Goal: Entertainment & Leisure: Consume media (video, audio)

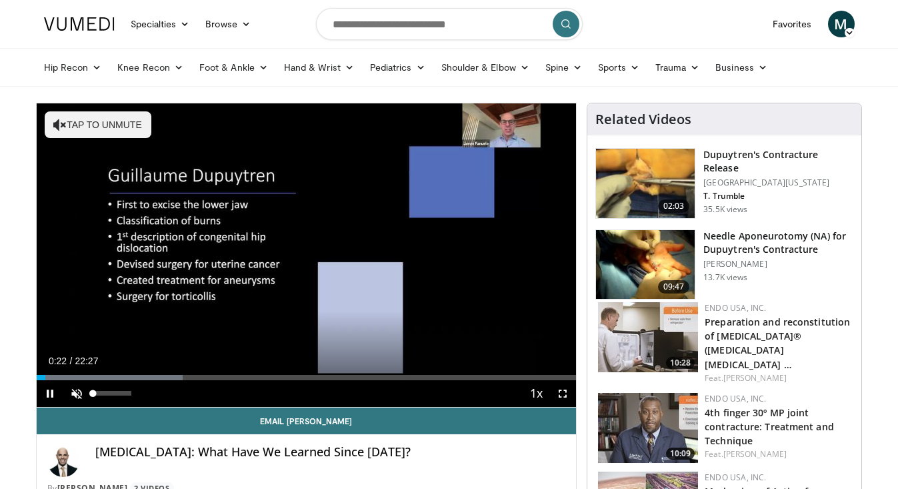
click at [78, 392] on span "Video Player" at bounding box center [76, 393] width 27 height 27
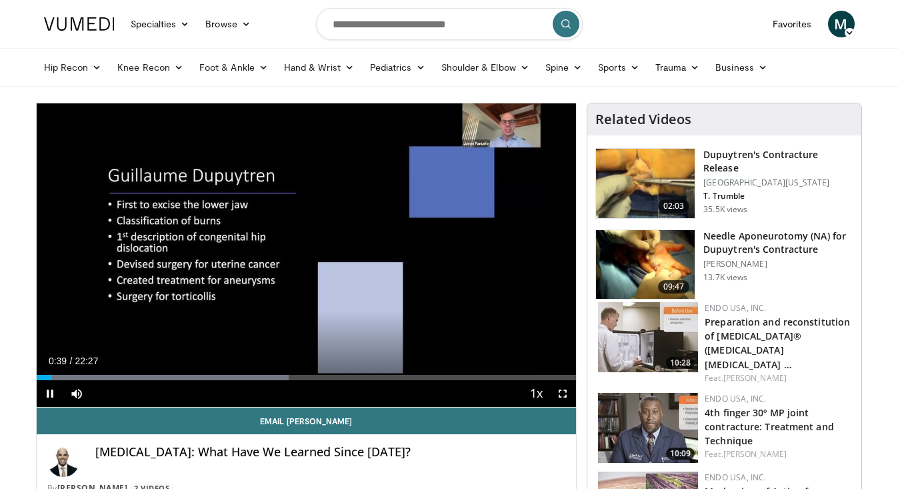
click at [563, 396] on span "Video Player" at bounding box center [562, 393] width 27 height 27
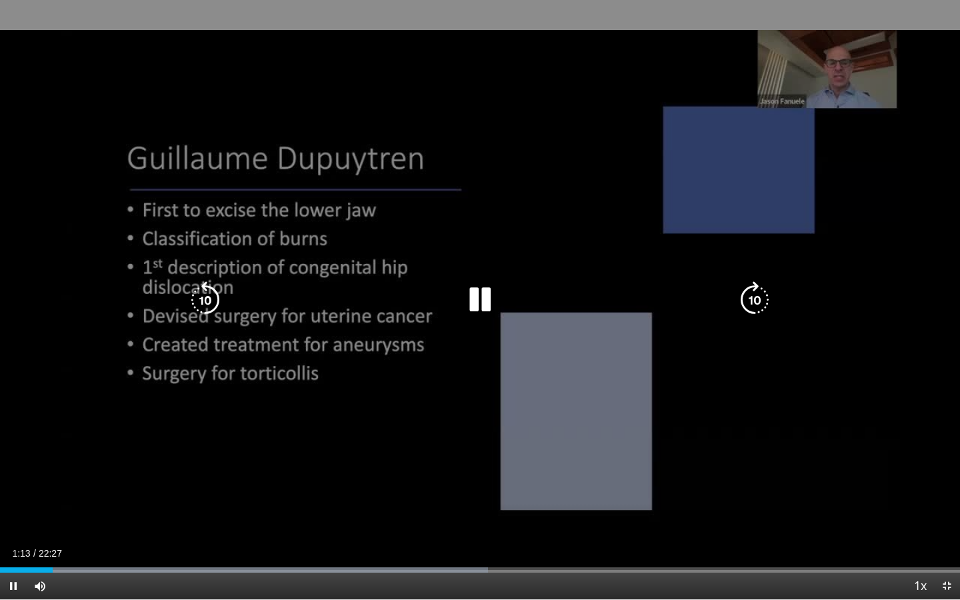
click at [381, 467] on div "10 seconds Tap to unmute" at bounding box center [480, 299] width 960 height 599
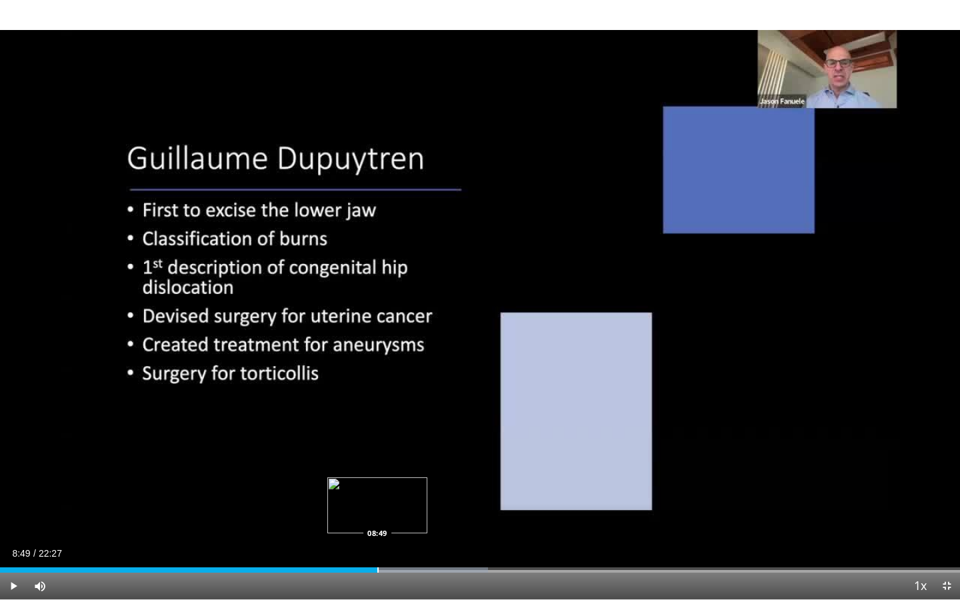
click at [377, 488] on div "Progress Bar" at bounding box center [377, 569] width 1 height 5
click at [85, 488] on div "Progress Bar" at bounding box center [85, 569] width 1 height 5
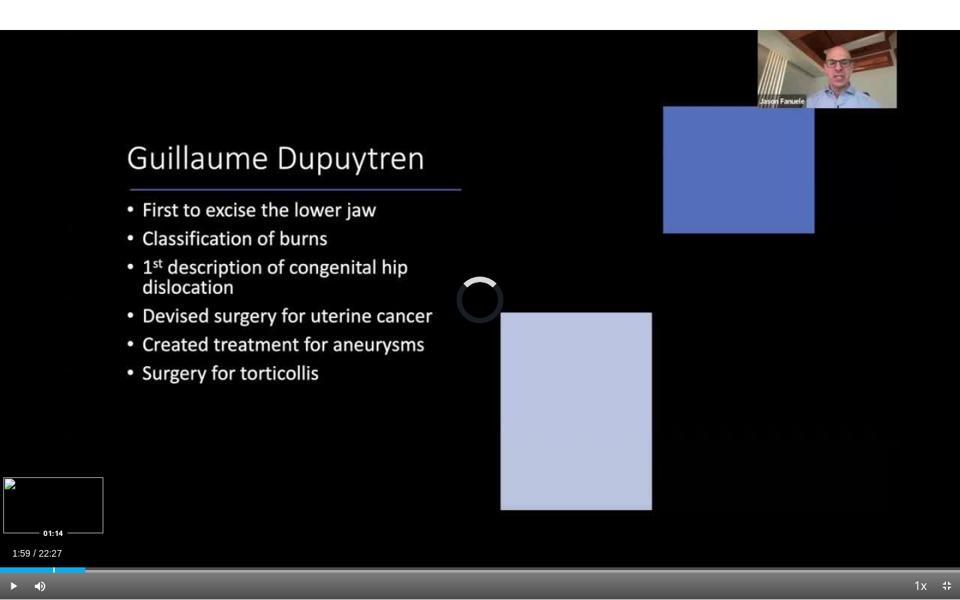
click at [53, 488] on div "Loaded : 8.90% 01:59 01:14" at bounding box center [480, 566] width 960 height 13
click at [39, 488] on div "Progress Bar" at bounding box center [39, 569] width 1 height 5
click at [15, 488] on span "Video Player" at bounding box center [13, 586] width 27 height 27
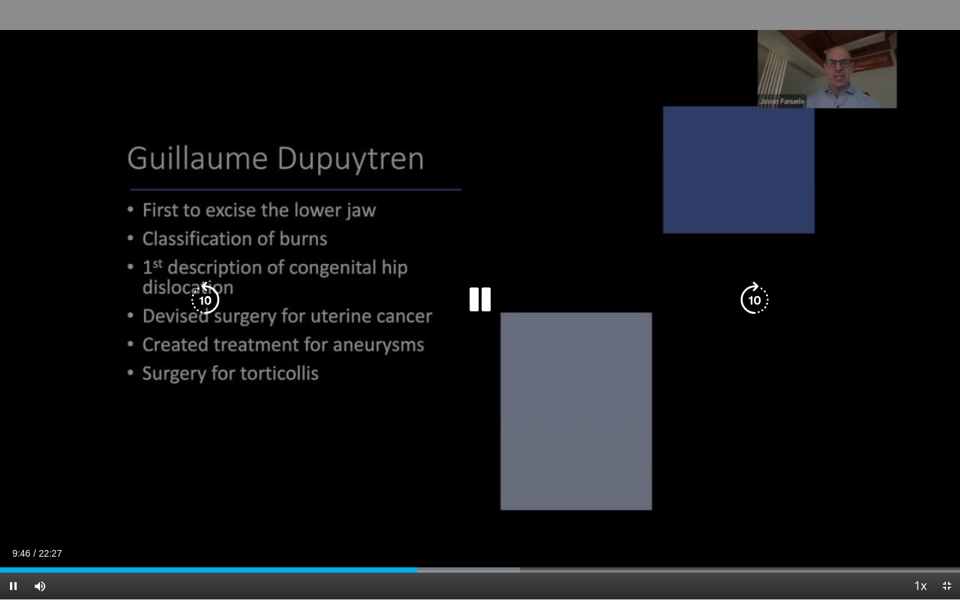
click at [222, 465] on div "10 seconds Tap to unmute" at bounding box center [480, 299] width 960 height 599
click at [469, 308] on icon "Video Player" at bounding box center [479, 299] width 37 height 37
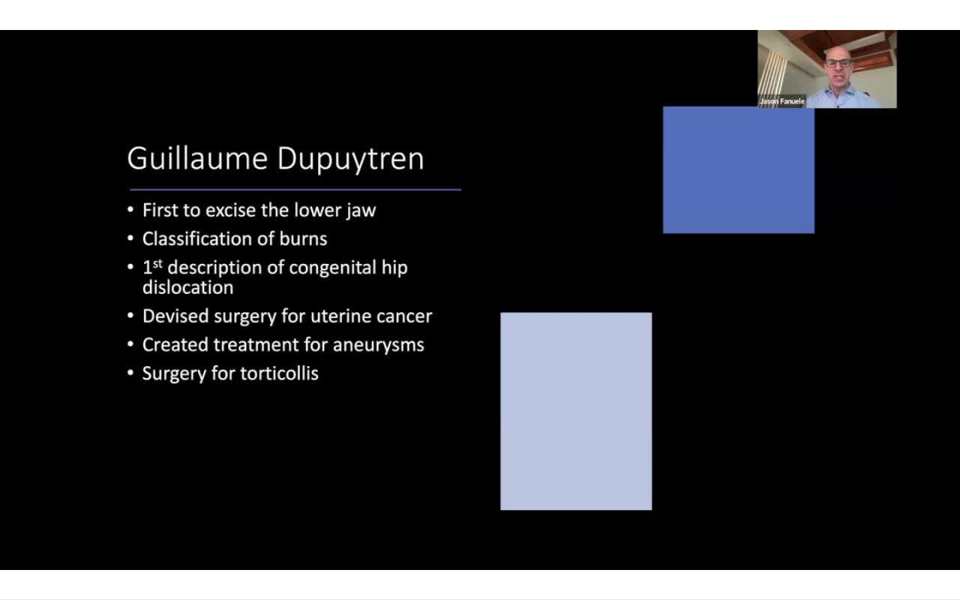
click at [622, 313] on div "10 seconds Tap to unmute" at bounding box center [480, 299] width 960 height 599
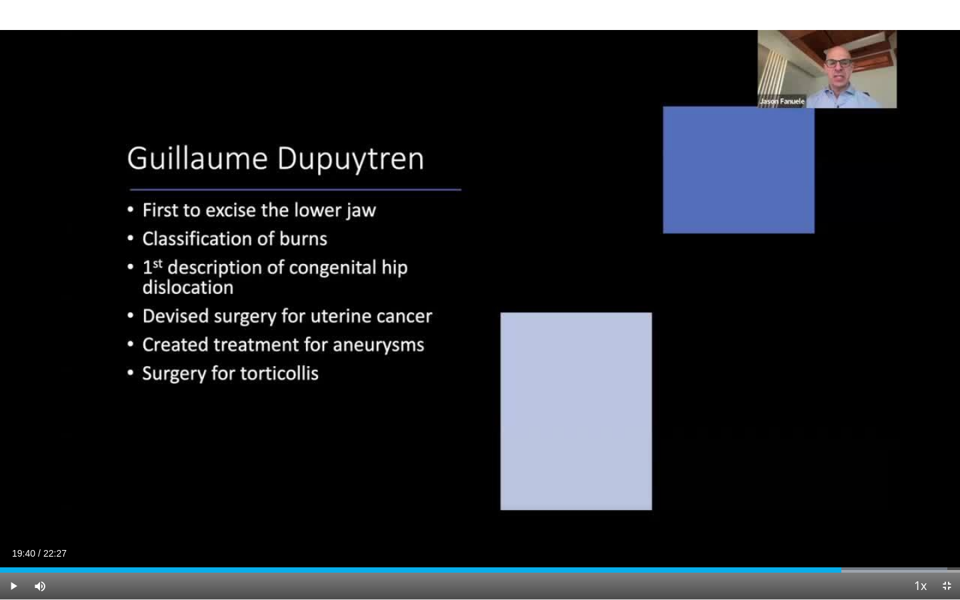
click at [796, 488] on div "Progress Bar" at bounding box center [796, 569] width 1 height 5
click at [13, 488] on span "Video Player" at bounding box center [13, 586] width 27 height 27
